Goal: Information Seeking & Learning: Learn about a topic

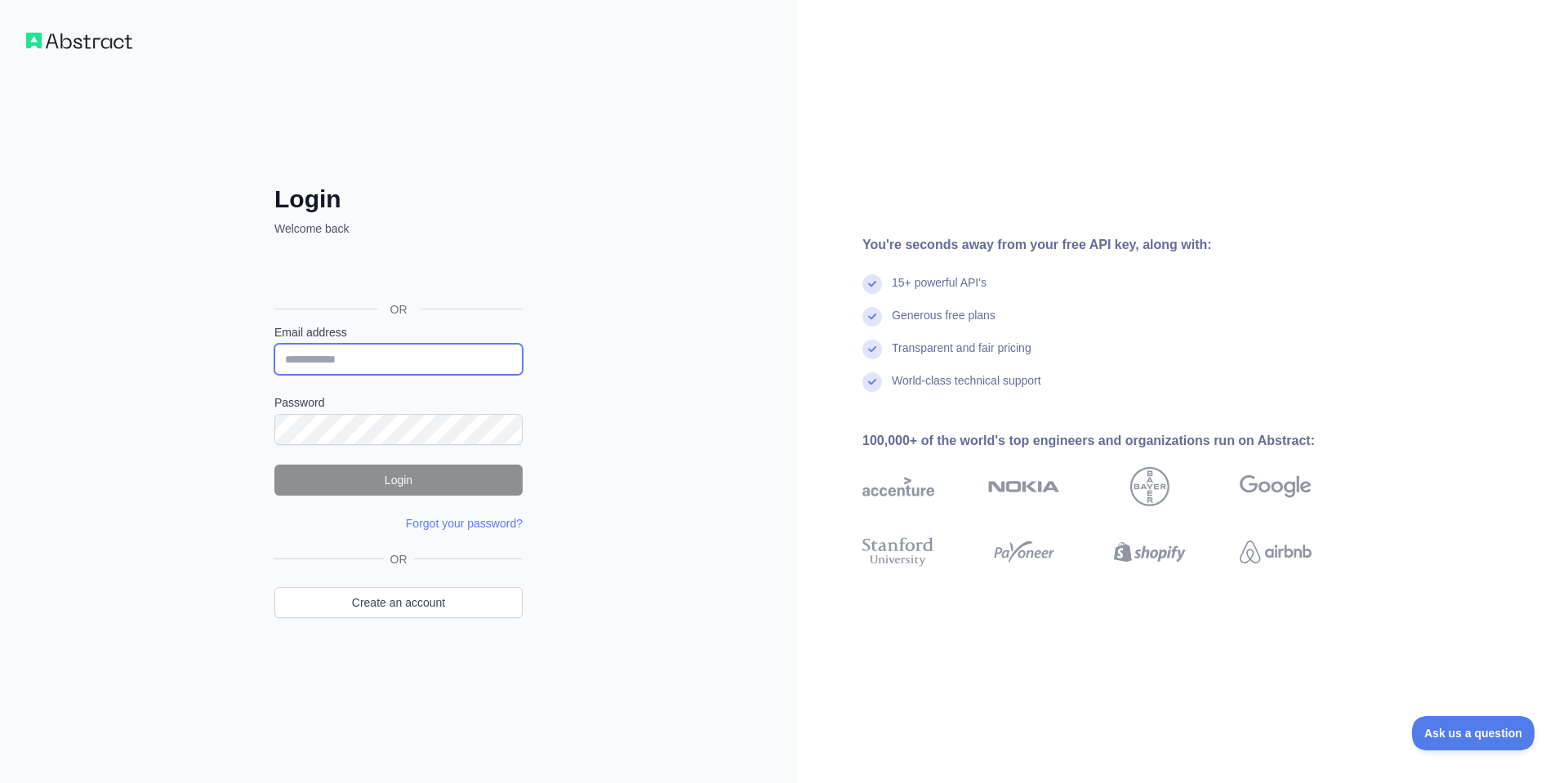
type input "**********"
click at [400, 486] on button "Login" at bounding box center [399, 480] width 249 height 31
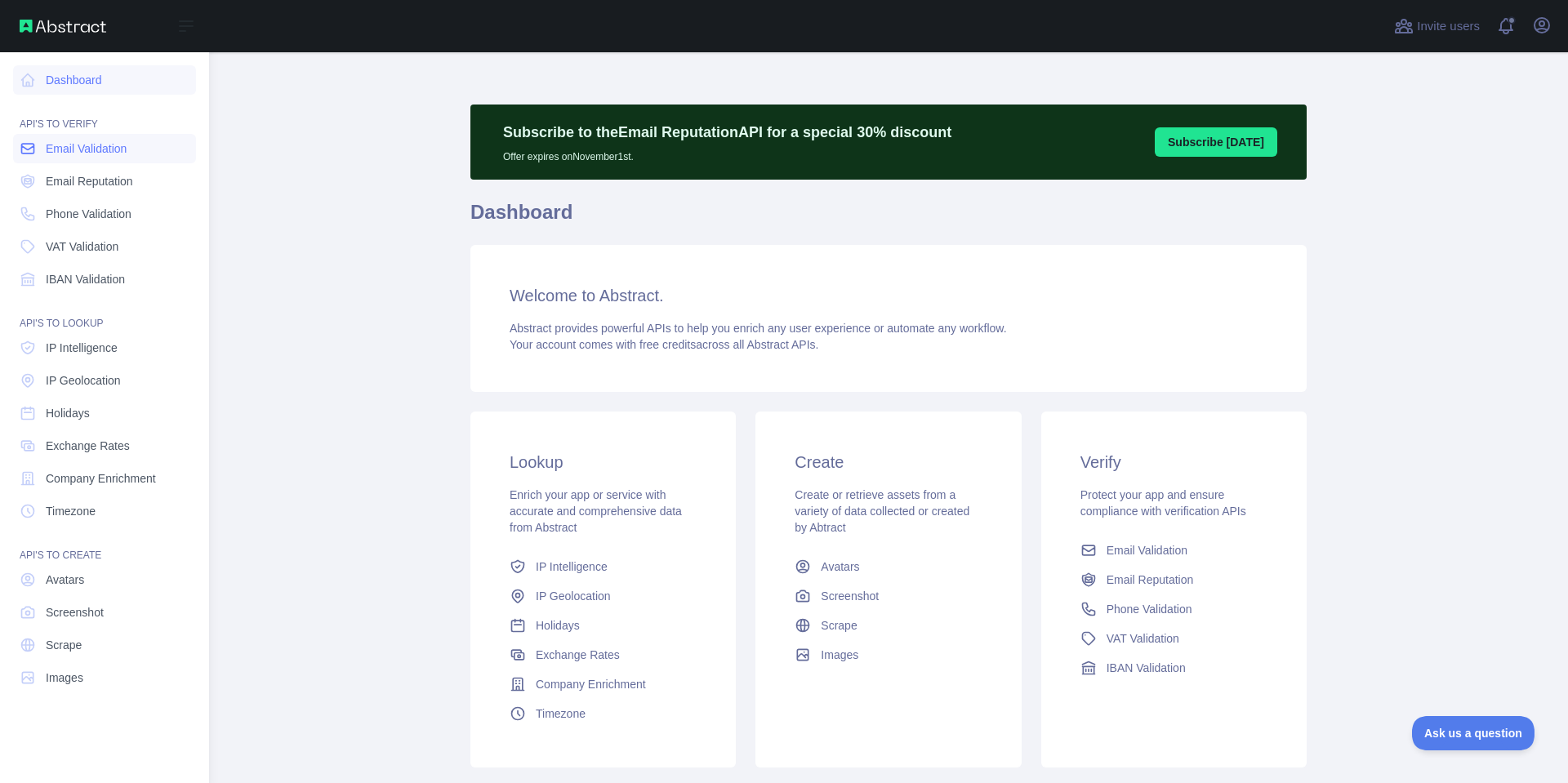
click at [107, 152] on span "Email Validation" at bounding box center [86, 148] width 81 height 16
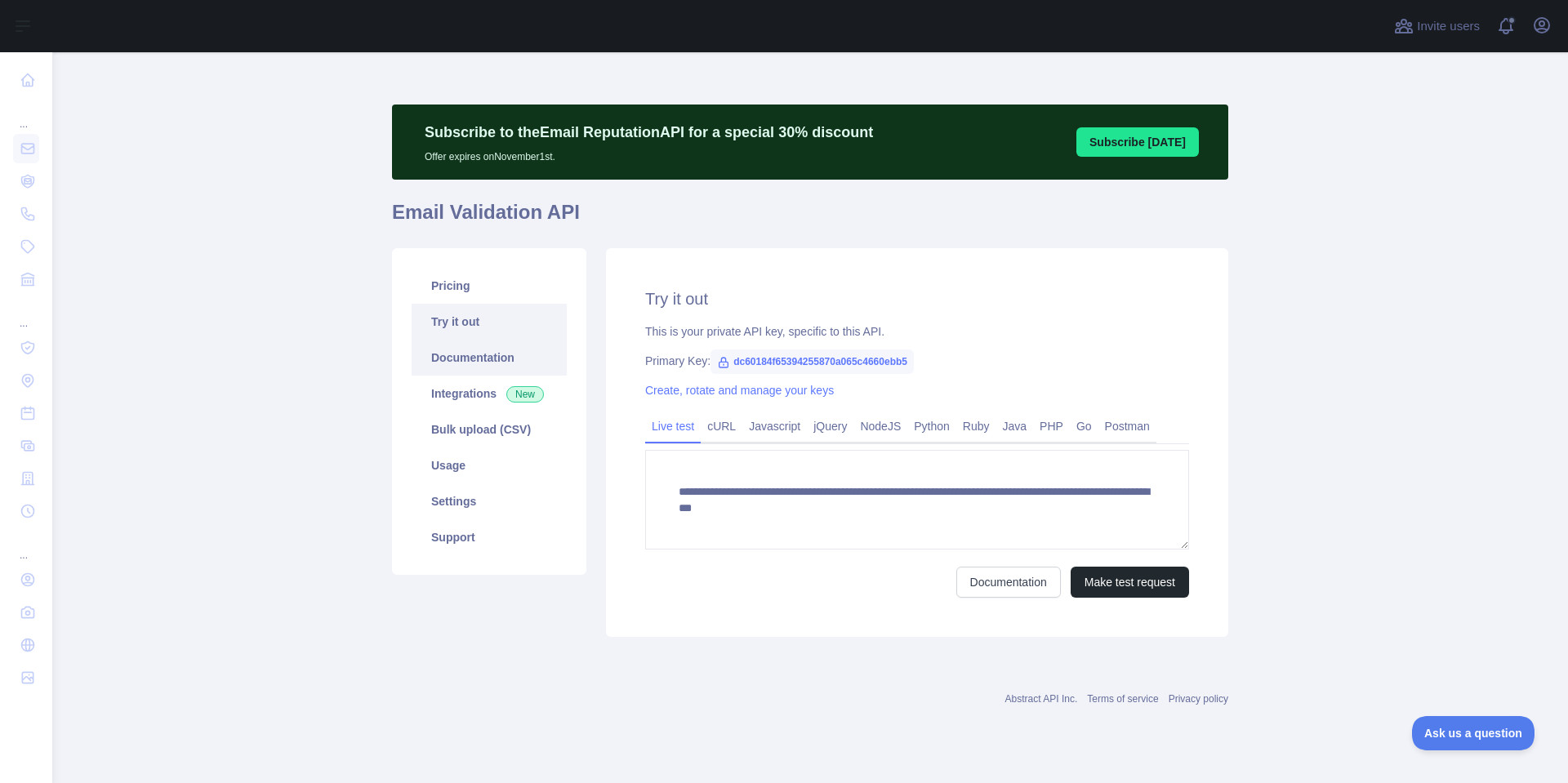
click at [504, 360] on link "Documentation" at bounding box center [490, 357] width 155 height 36
